Goal: Find specific page/section

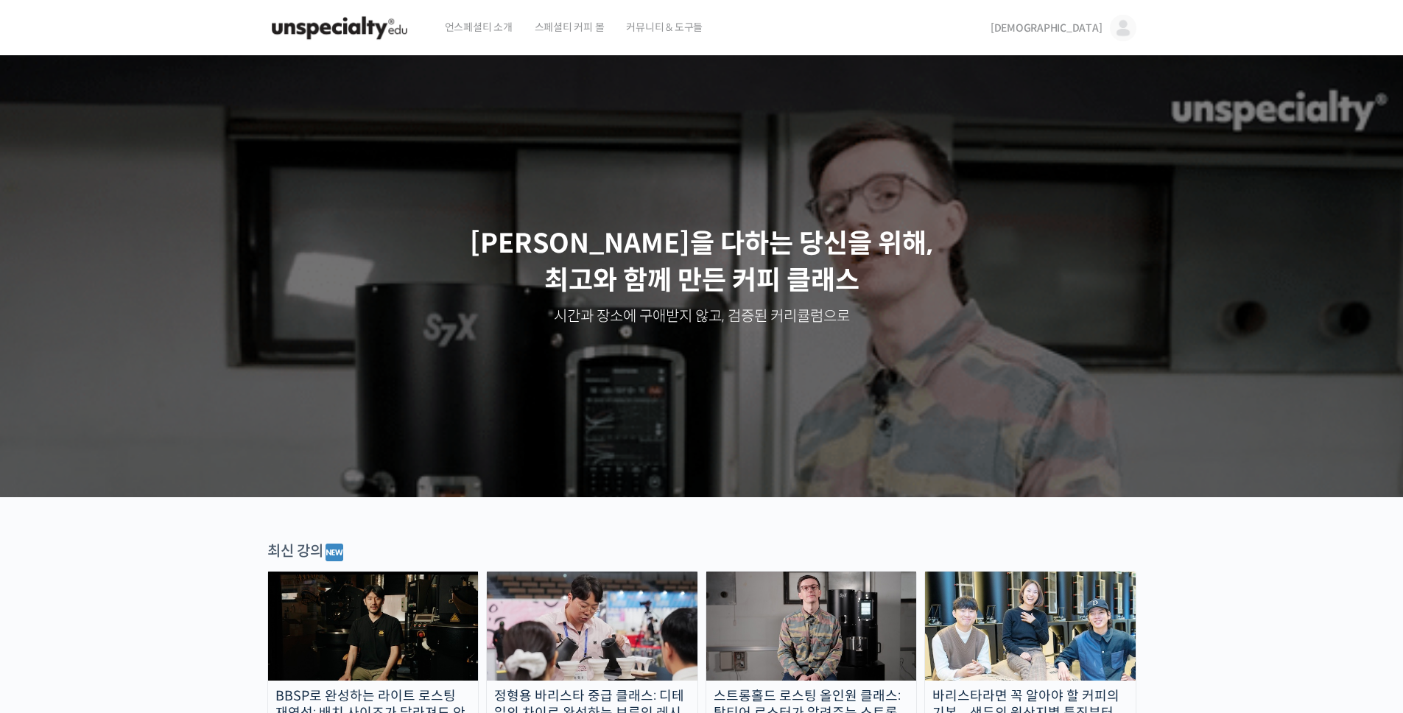
click at [1090, 29] on span "[DEMOGRAPHIC_DATA]" at bounding box center [1046, 27] width 112 height 13
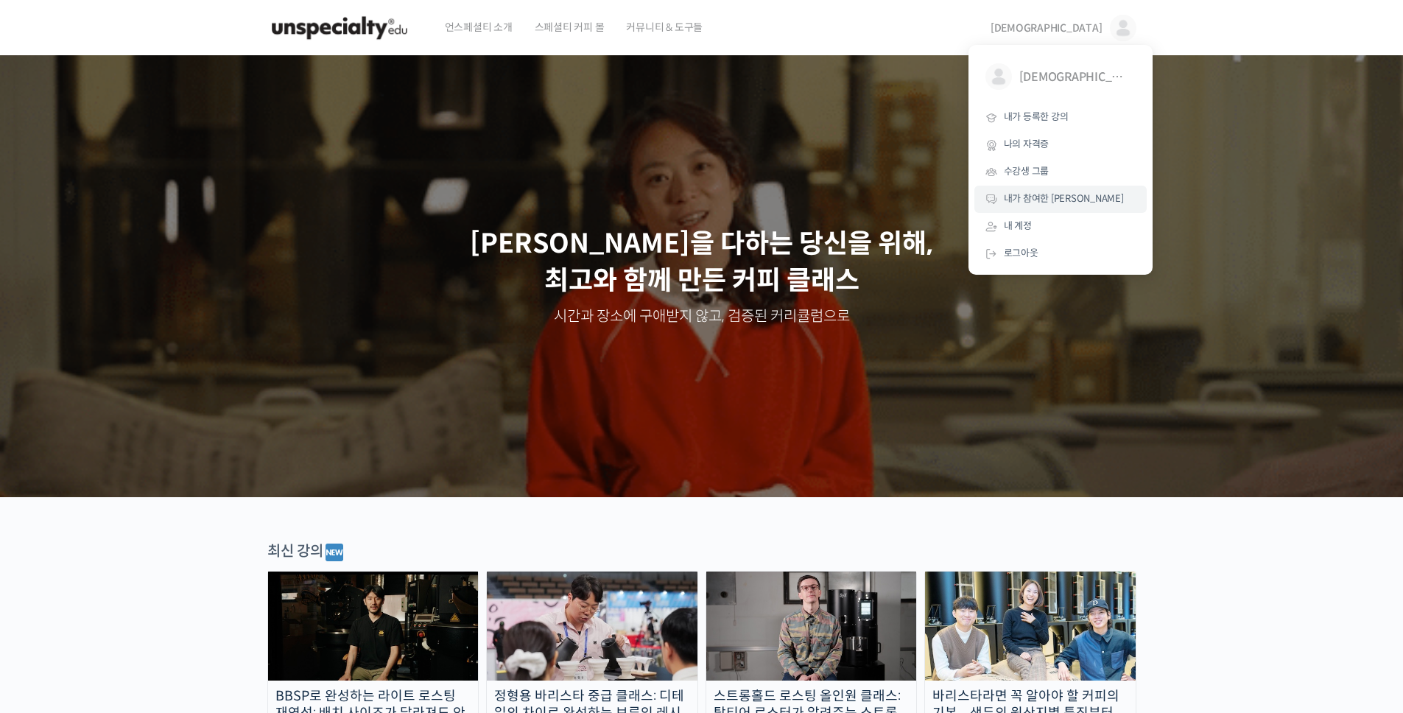
click at [1060, 194] on span "내가 참여한 [PERSON_NAME]" at bounding box center [1064, 198] width 120 height 13
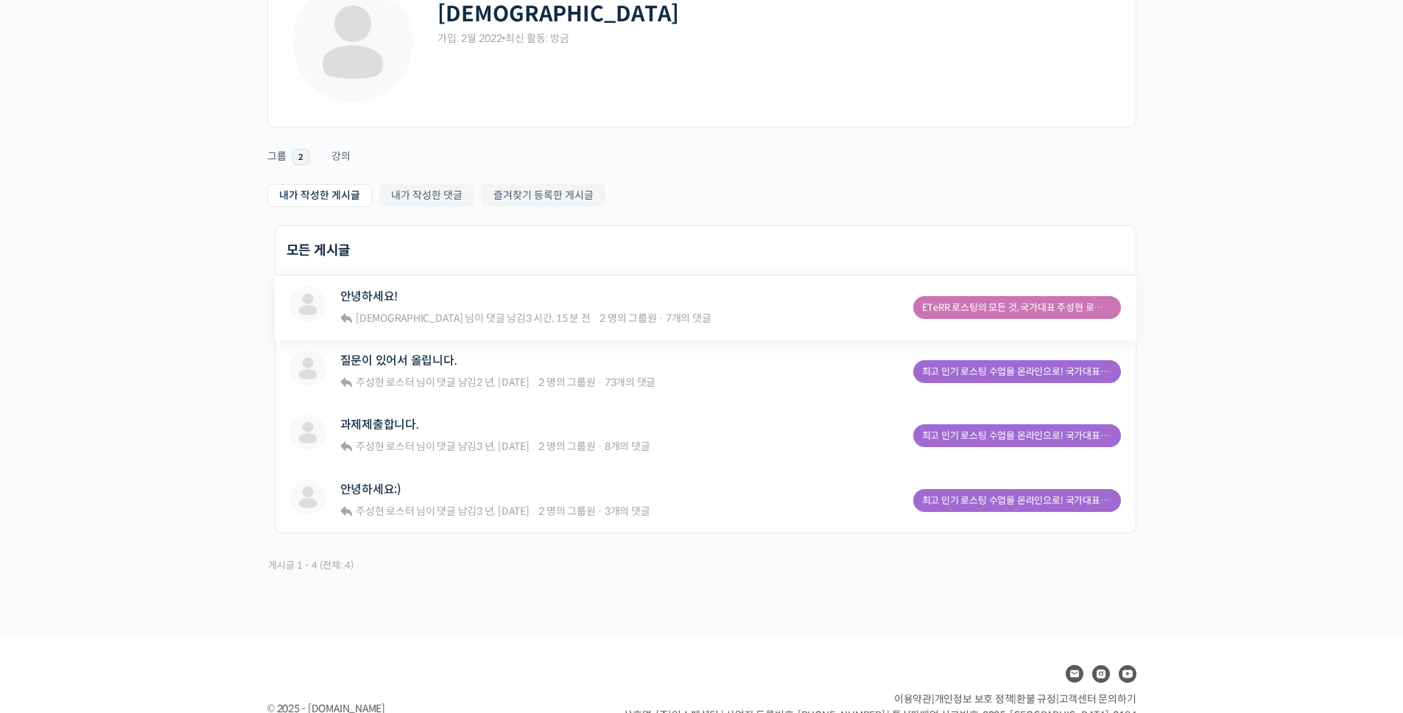
scroll to position [29, 0]
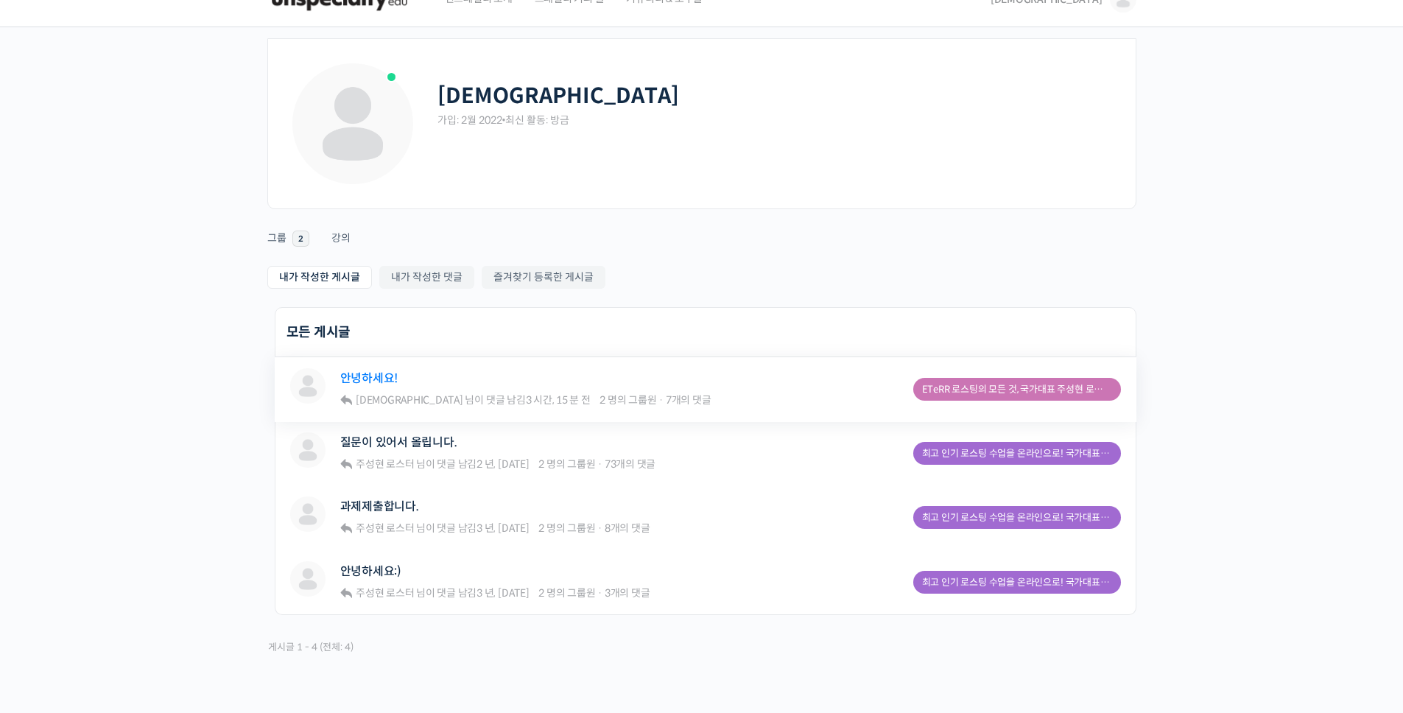
click at [366, 379] on link "안녕하세요!" at bounding box center [369, 378] width 58 height 14
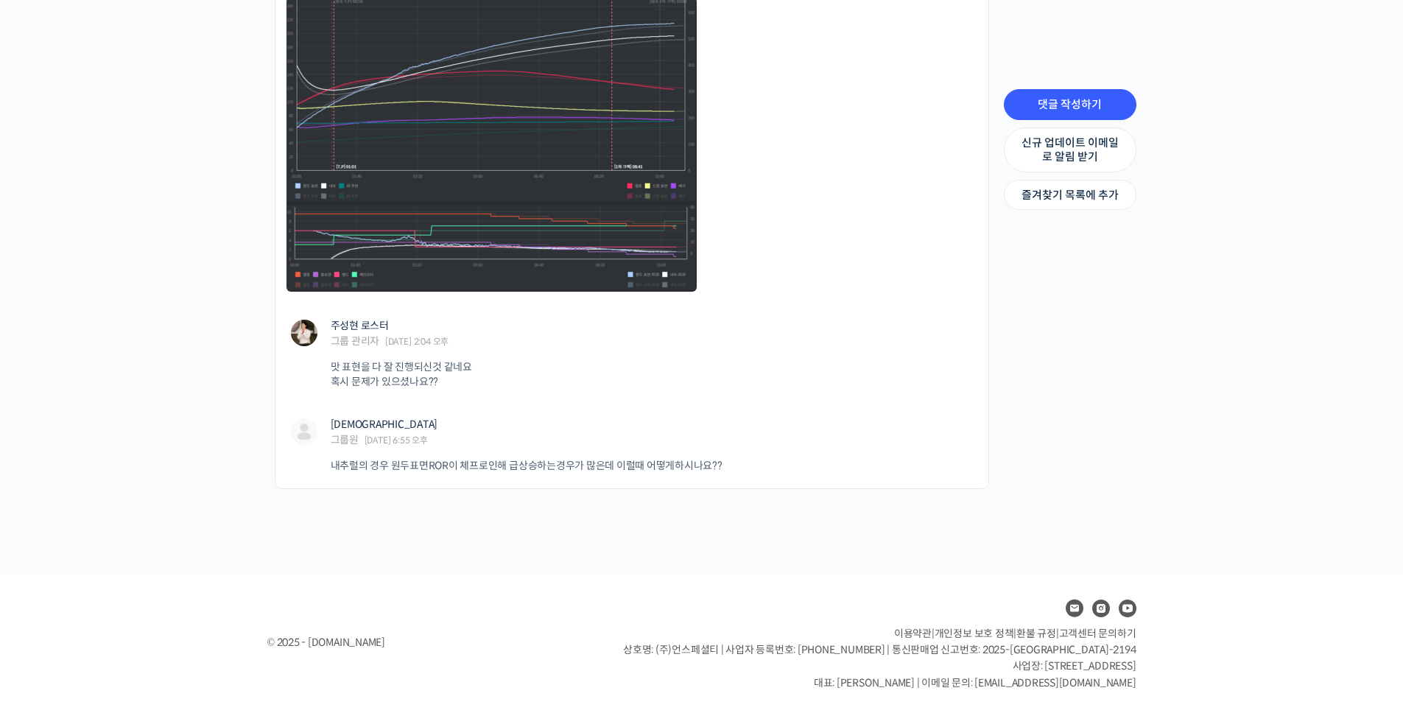
scroll to position [3849, 0]
